Goal: Check status: Check status

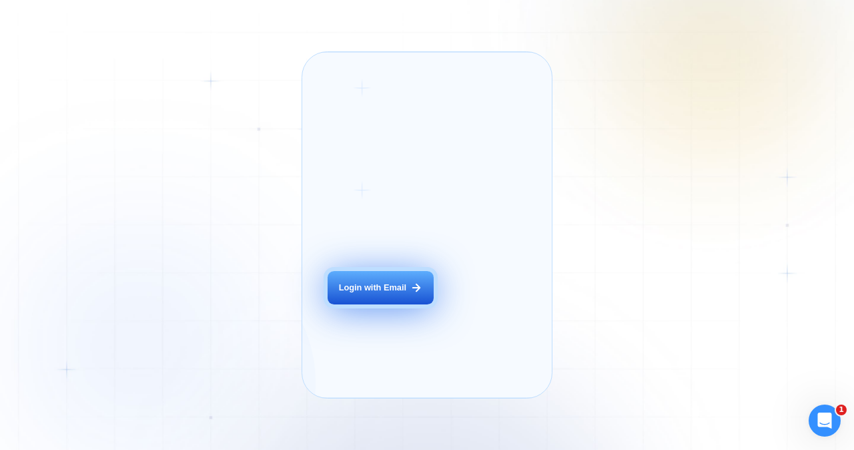
click at [383, 294] on div "Login with Email" at bounding box center [372, 287] width 67 height 12
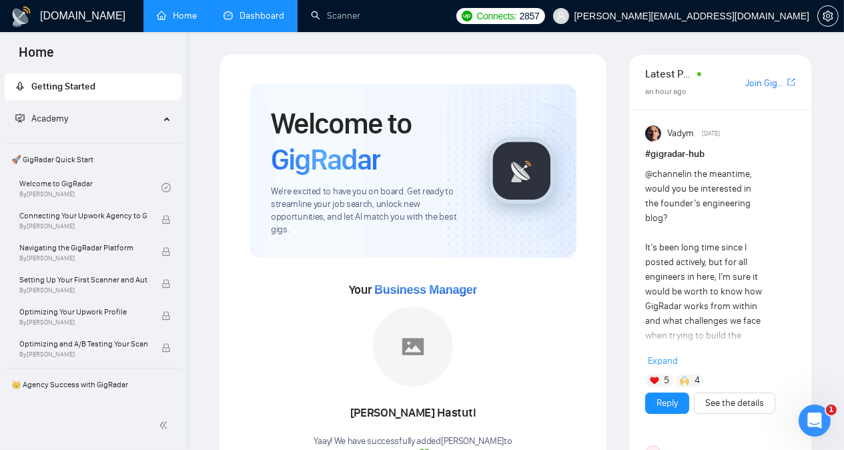
click at [271, 17] on link "Dashboard" at bounding box center [253, 15] width 61 height 11
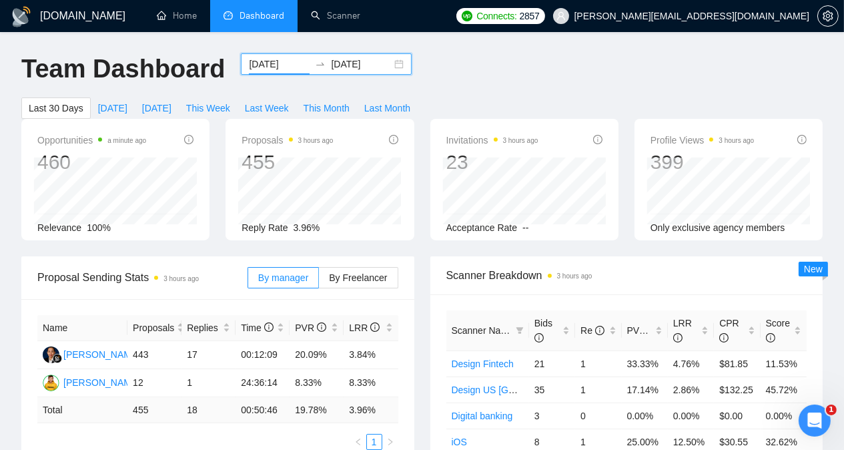
click at [275, 65] on input "2025-08-30" at bounding box center [279, 64] width 61 height 15
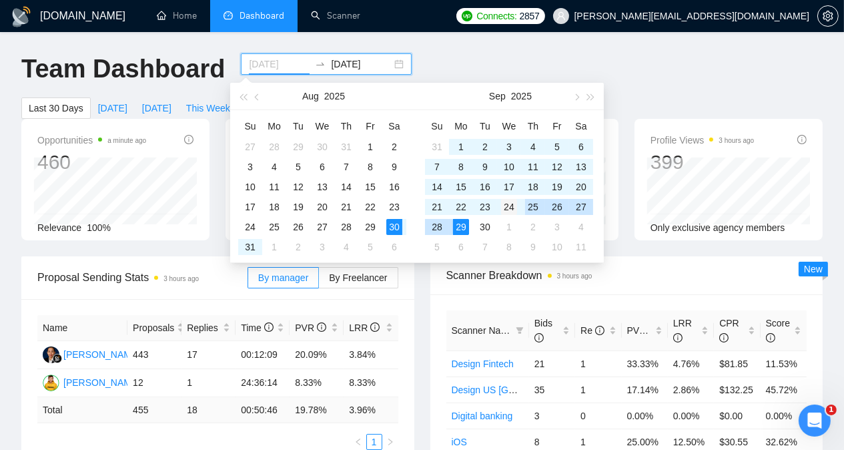
type input "2025-09-24"
click at [512, 206] on div "24" at bounding box center [509, 207] width 16 height 16
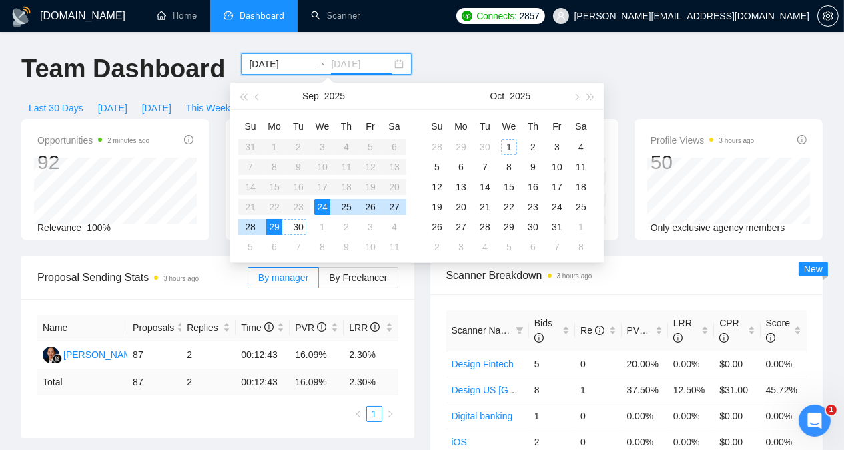
type input "2025-09-24"
click at [324, 209] on div "24" at bounding box center [322, 207] width 16 height 16
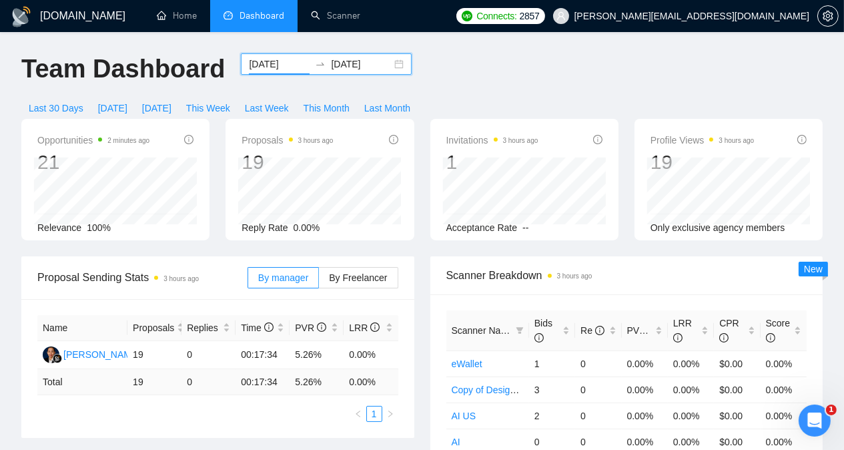
click at [261, 67] on input "2025-09-24" at bounding box center [279, 64] width 61 height 15
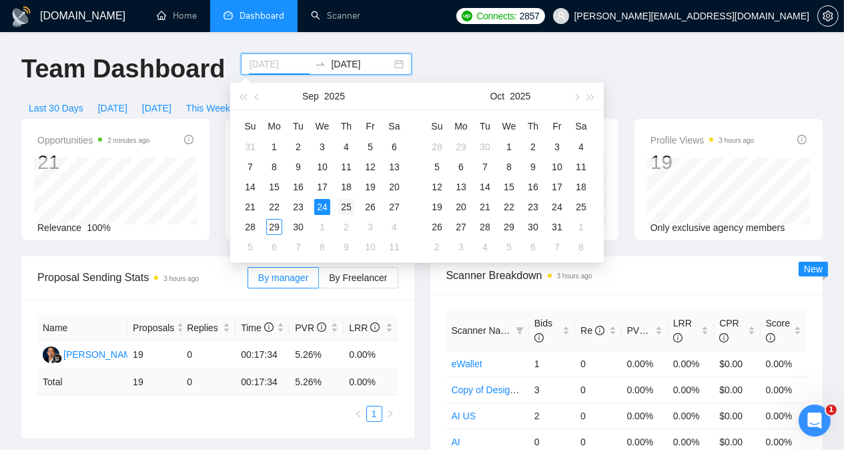
type input "2025-09-25"
click at [348, 205] on div "25" at bounding box center [346, 207] width 16 height 16
click at [371, 207] on div "26" at bounding box center [370, 207] width 16 height 16
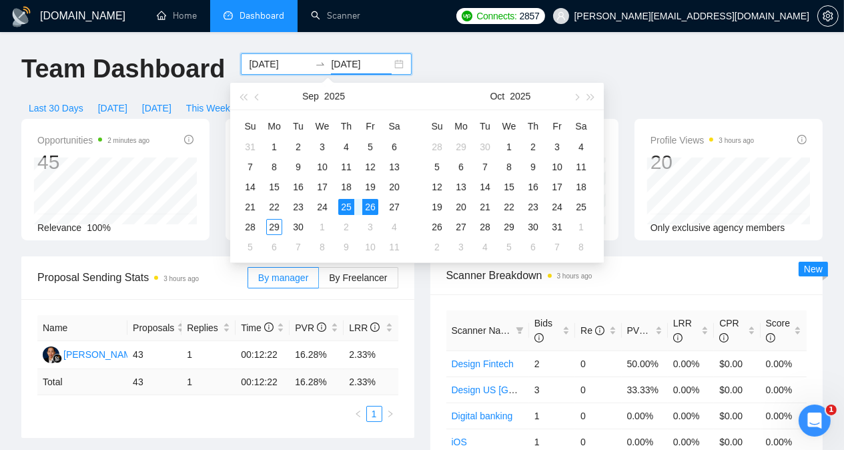
click at [343, 68] on input "2025-09-26" at bounding box center [361, 64] width 61 height 15
type input "2025-09-28"
click at [252, 228] on div "28" at bounding box center [250, 227] width 16 height 16
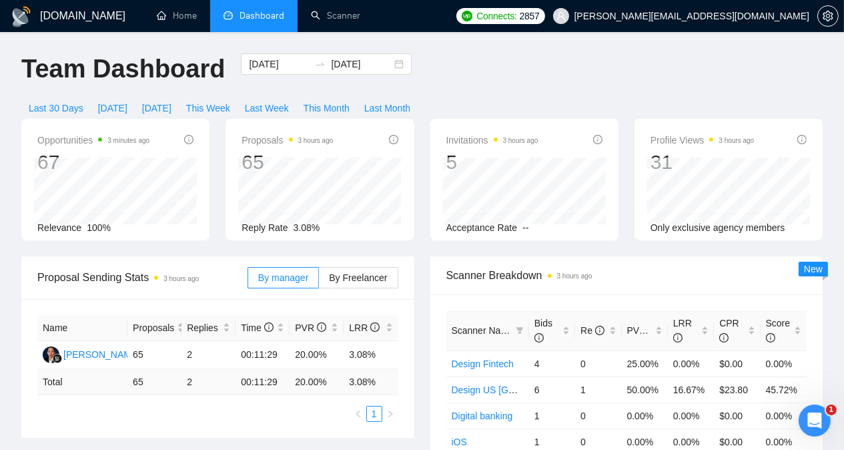
click at [196, 228] on div "Opportunities 3 minutes ago 67 Relevance 100% Proposals 3 hours ago 65 Reply Ra…" at bounding box center [421, 187] width 817 height 137
click at [289, 101] on span "Last Week" at bounding box center [267, 108] width 44 height 15
type input "2025-09-22"
